Goal: Find specific page/section: Find specific page/section

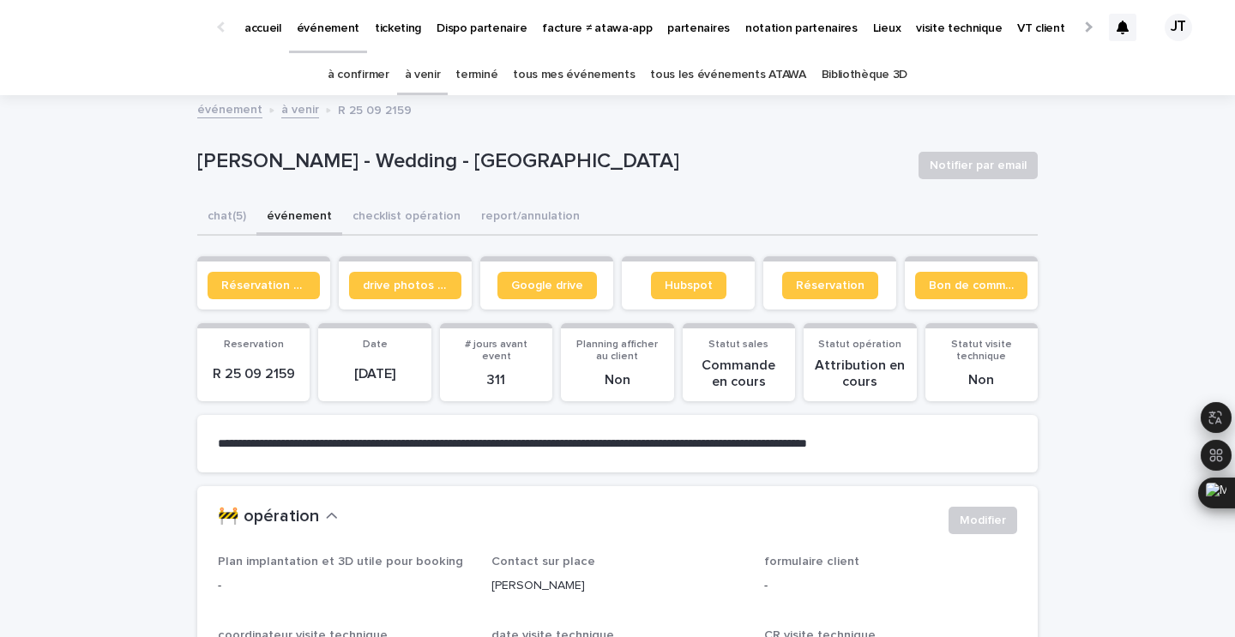
click at [741, 81] on link "tous les événements ATAWA" at bounding box center [727, 75] width 155 height 40
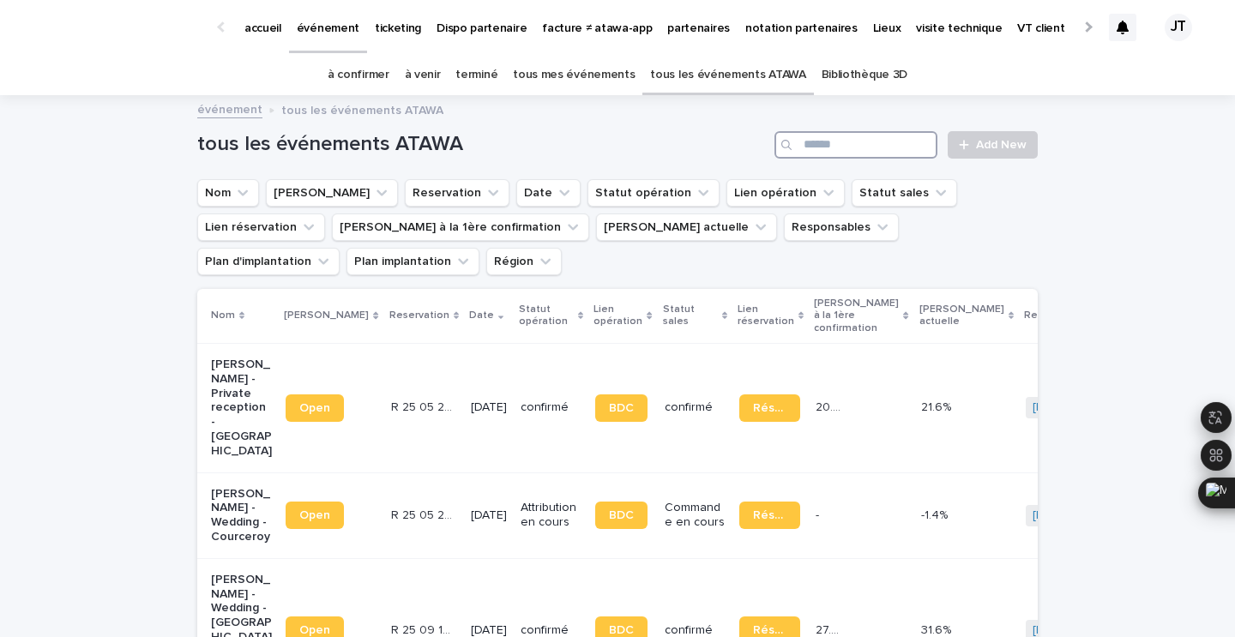
click at [848, 146] on input "Search" at bounding box center [856, 144] width 163 height 27
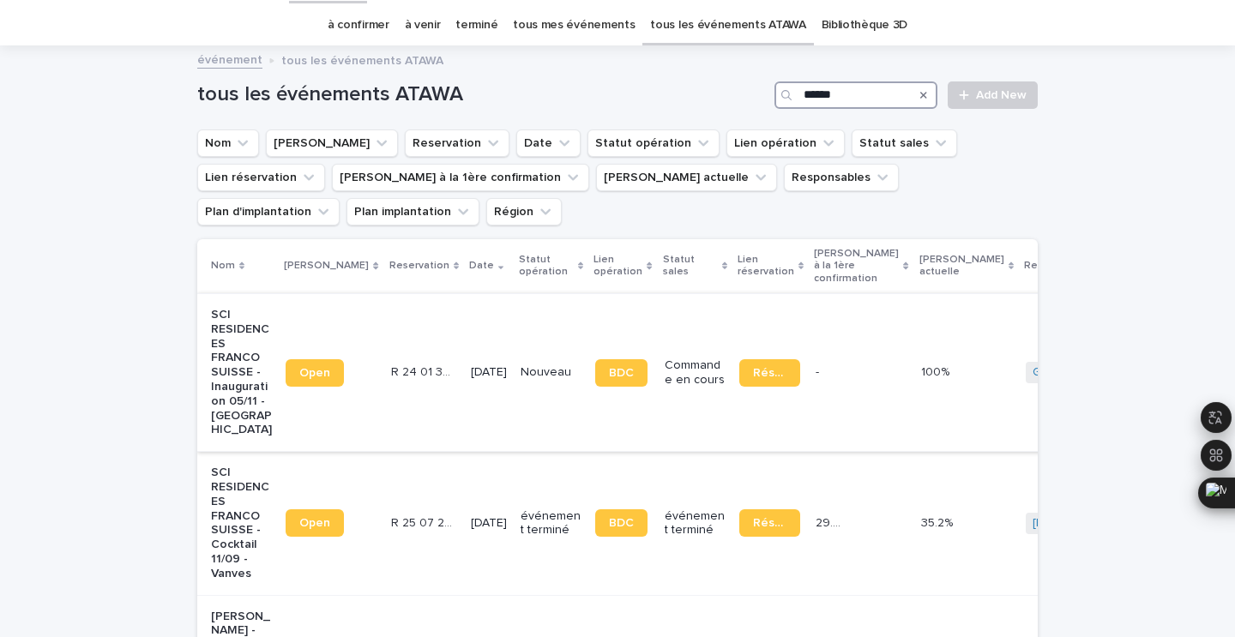
scroll to position [65, 0]
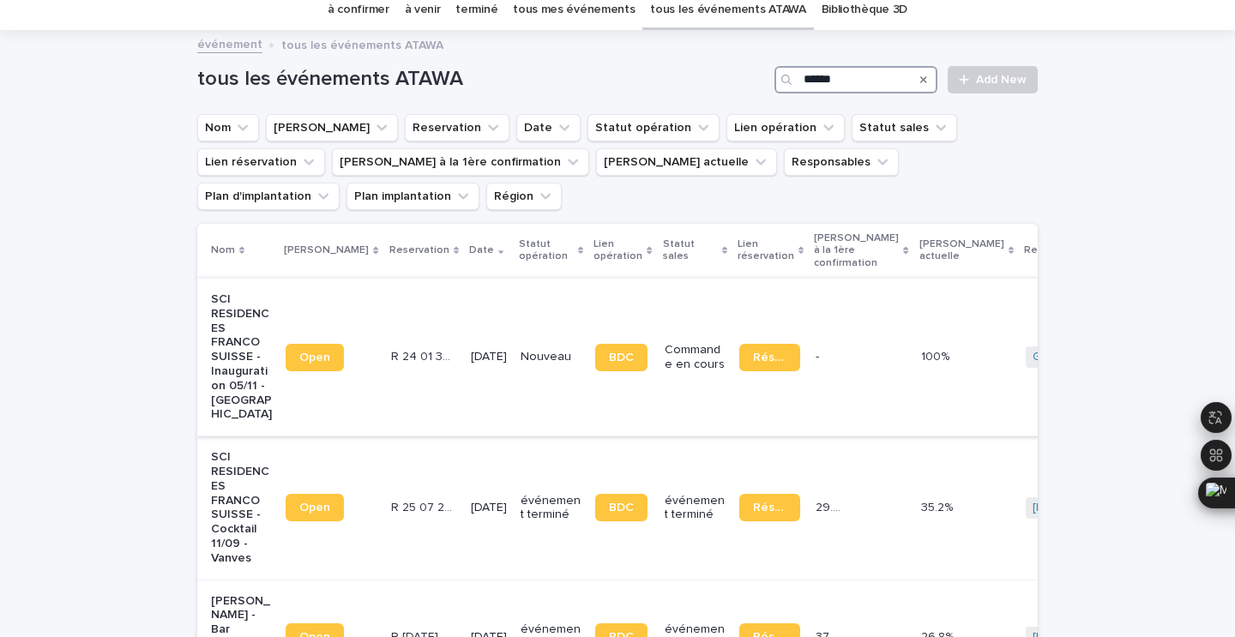
type input "******"
click at [588, 389] on td "BDC" at bounding box center [622, 357] width 69 height 158
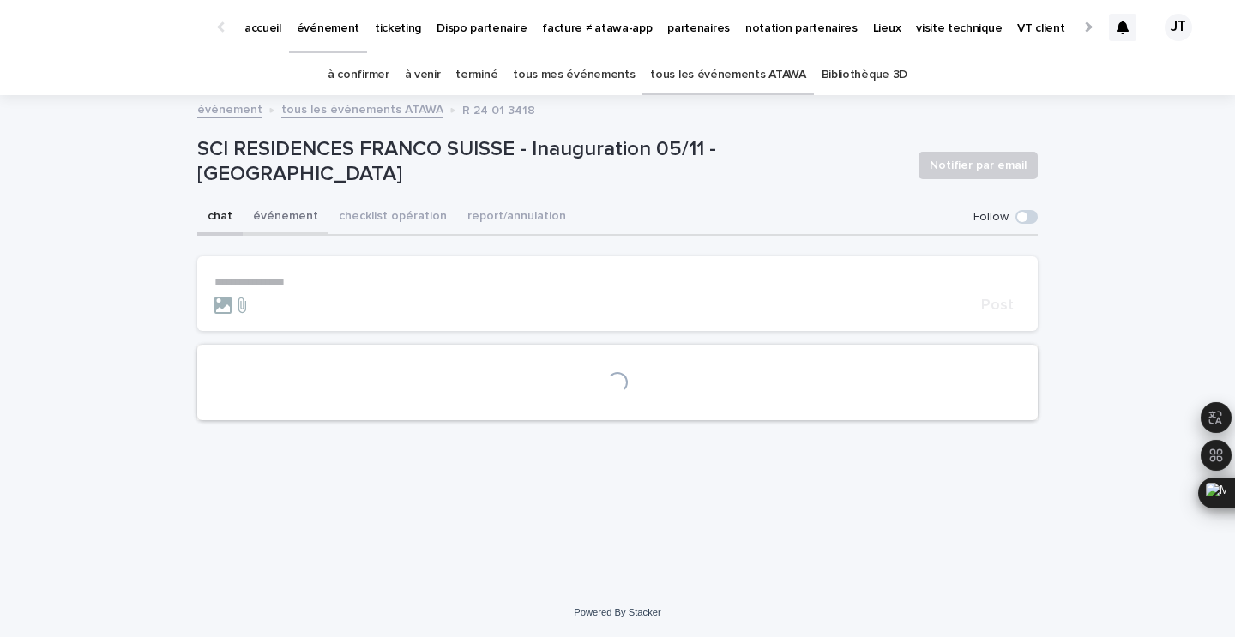
click at [260, 212] on button "événement" at bounding box center [286, 218] width 86 height 36
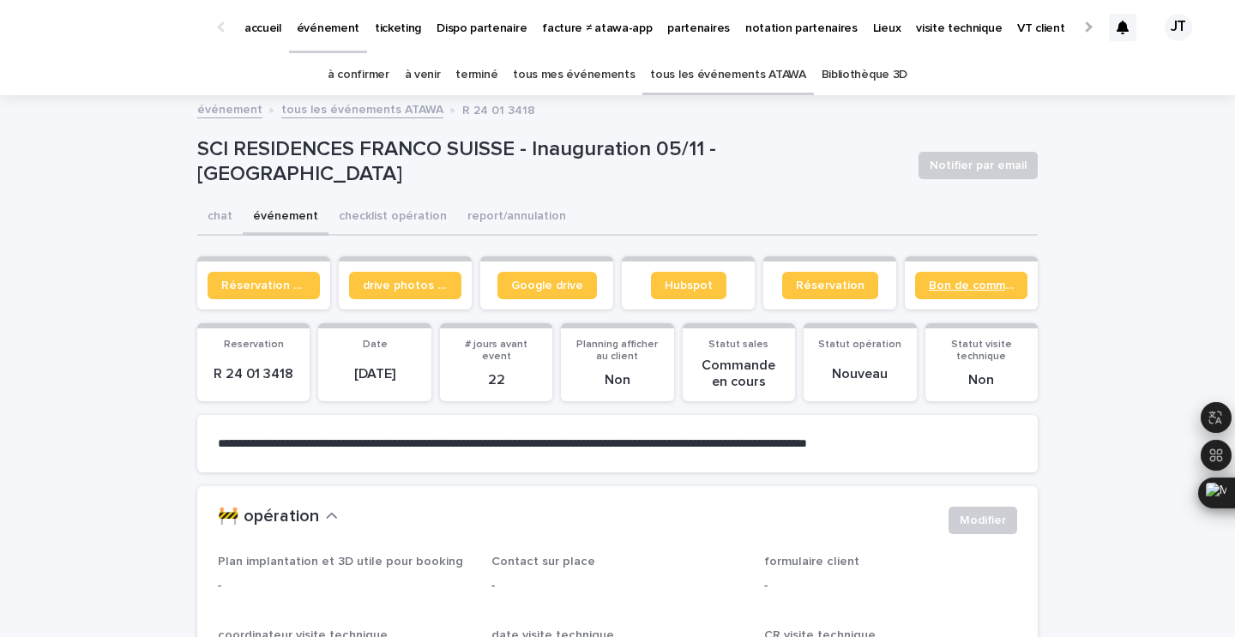
click at [956, 281] on span "Bon de commande" at bounding box center [971, 286] width 85 height 12
click at [709, 73] on link "tous les événements ATAWA" at bounding box center [727, 75] width 155 height 40
